Goal: Information Seeking & Learning: Learn about a topic

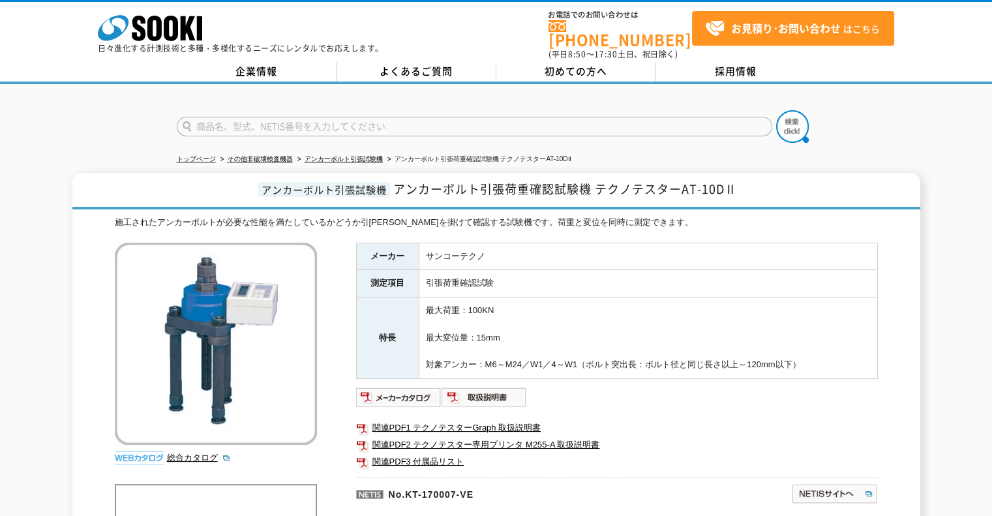
click at [425, 389] on img at bounding box center [398, 397] width 85 height 21
click at [344, 117] on input "text" at bounding box center [475, 127] width 596 height 20
click at [328, 122] on input "text" at bounding box center [475, 127] width 596 height 20
type input "アンカーテスター"
click at [776, 110] on button at bounding box center [792, 126] width 33 height 33
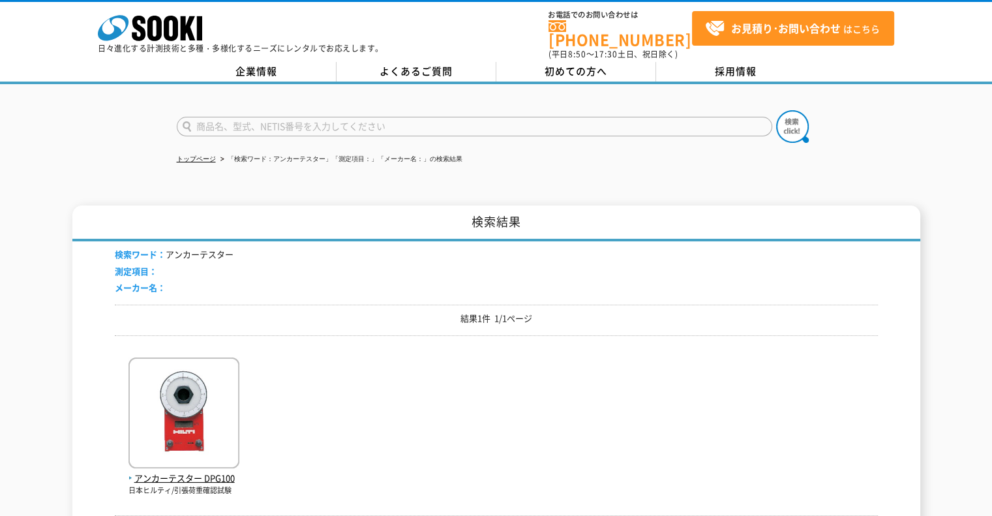
scroll to position [65, 0]
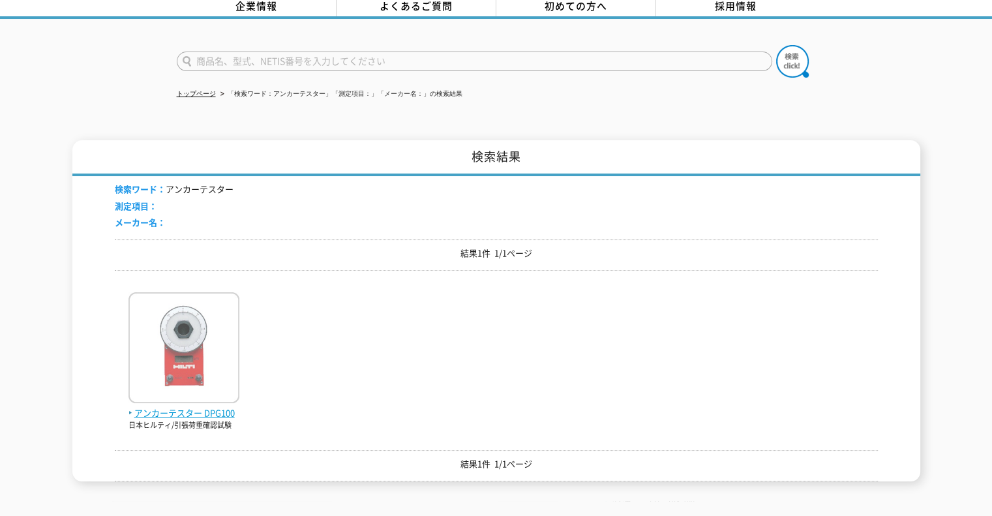
click at [192, 406] on span "アンカーテスター DPG100" at bounding box center [184, 413] width 111 height 14
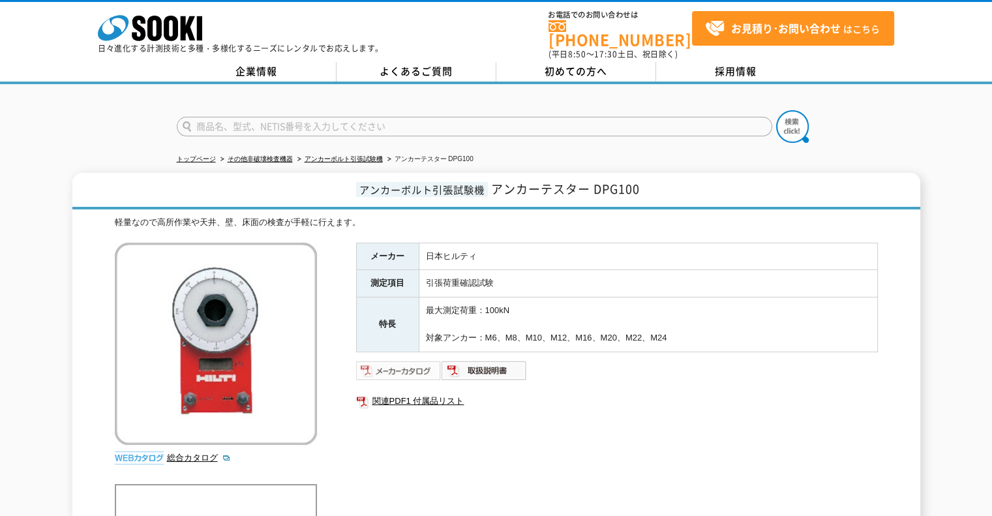
click at [386, 364] on img at bounding box center [398, 370] width 85 height 21
